Goal: Task Accomplishment & Management: Use online tool/utility

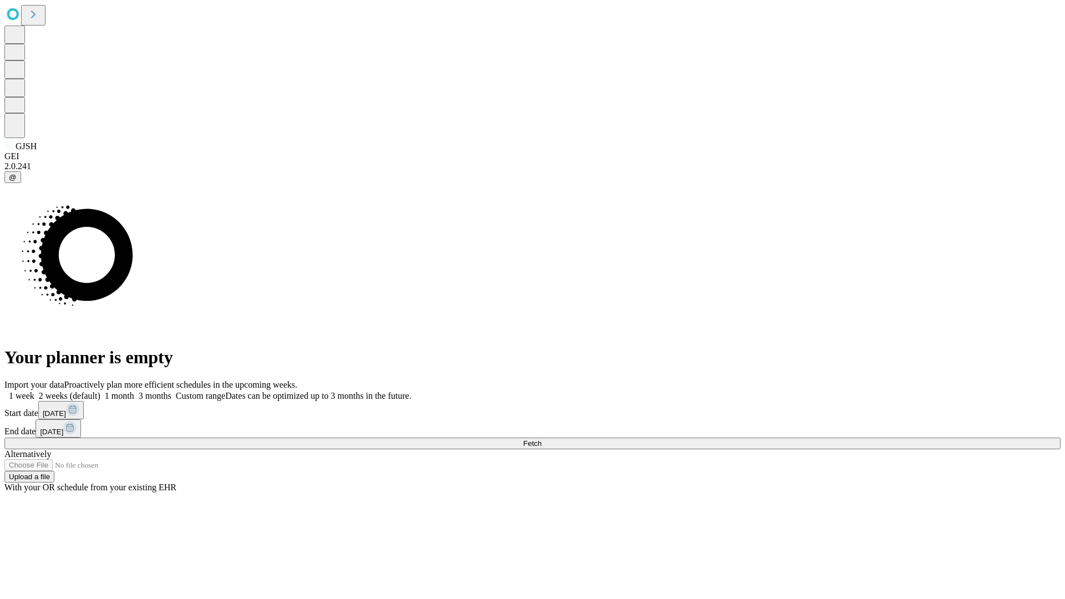
click at [542, 439] on span "Fetch" at bounding box center [532, 443] width 18 height 8
